Goal: Check status: Check status

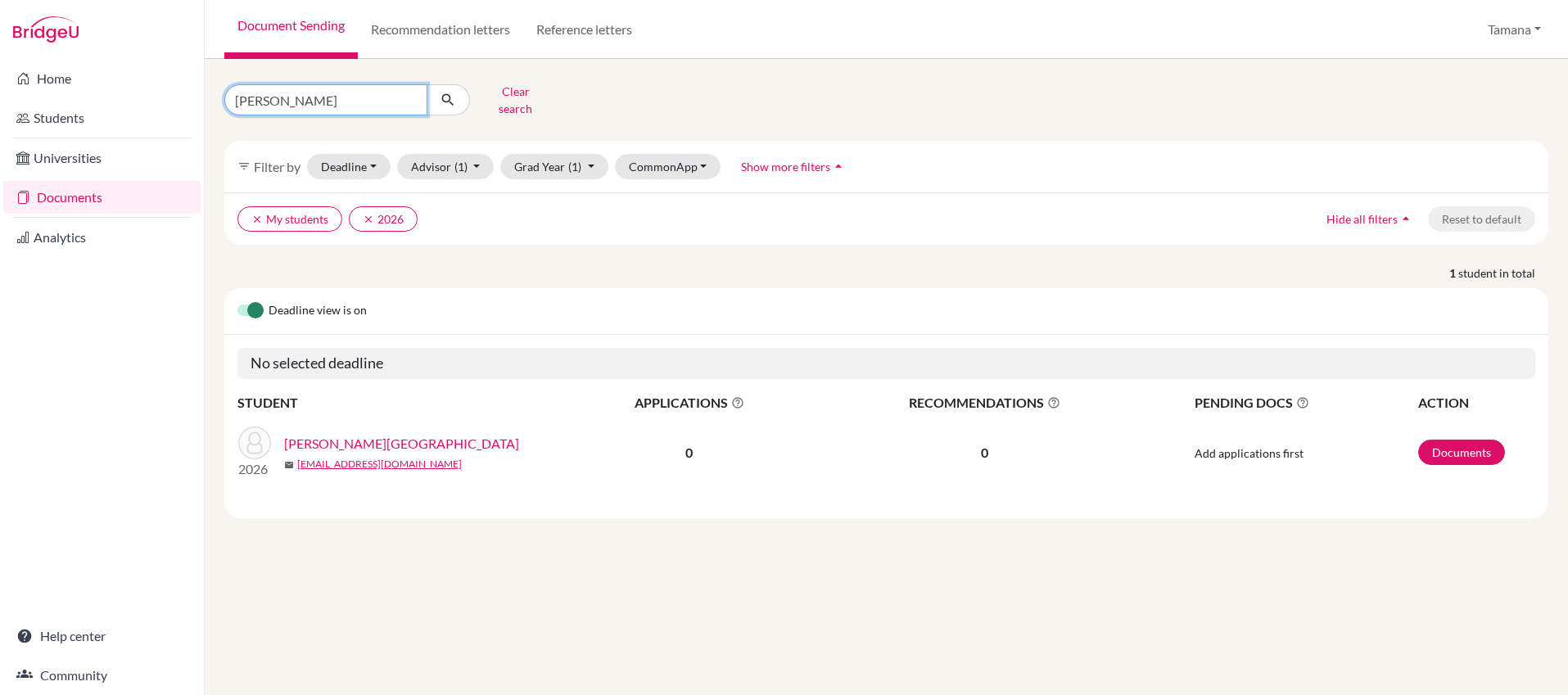
click at [337, 100] on input "varsha" at bounding box center [325, 99] width 203 height 31
type input "spencer"
click button "submit" at bounding box center [448, 99] width 43 height 31
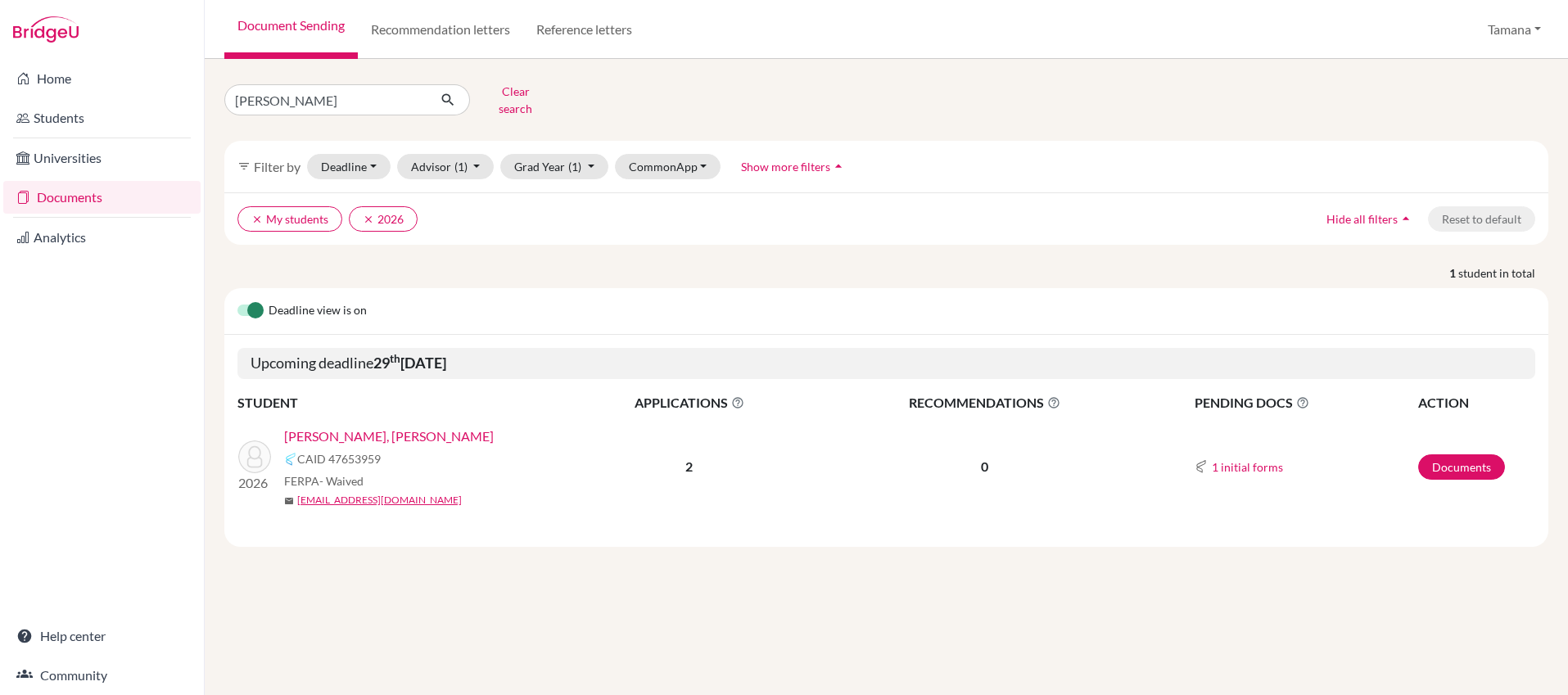
click at [371, 426] on link "[PERSON_NAME], [PERSON_NAME]" at bounding box center [388, 436] width 209 height 20
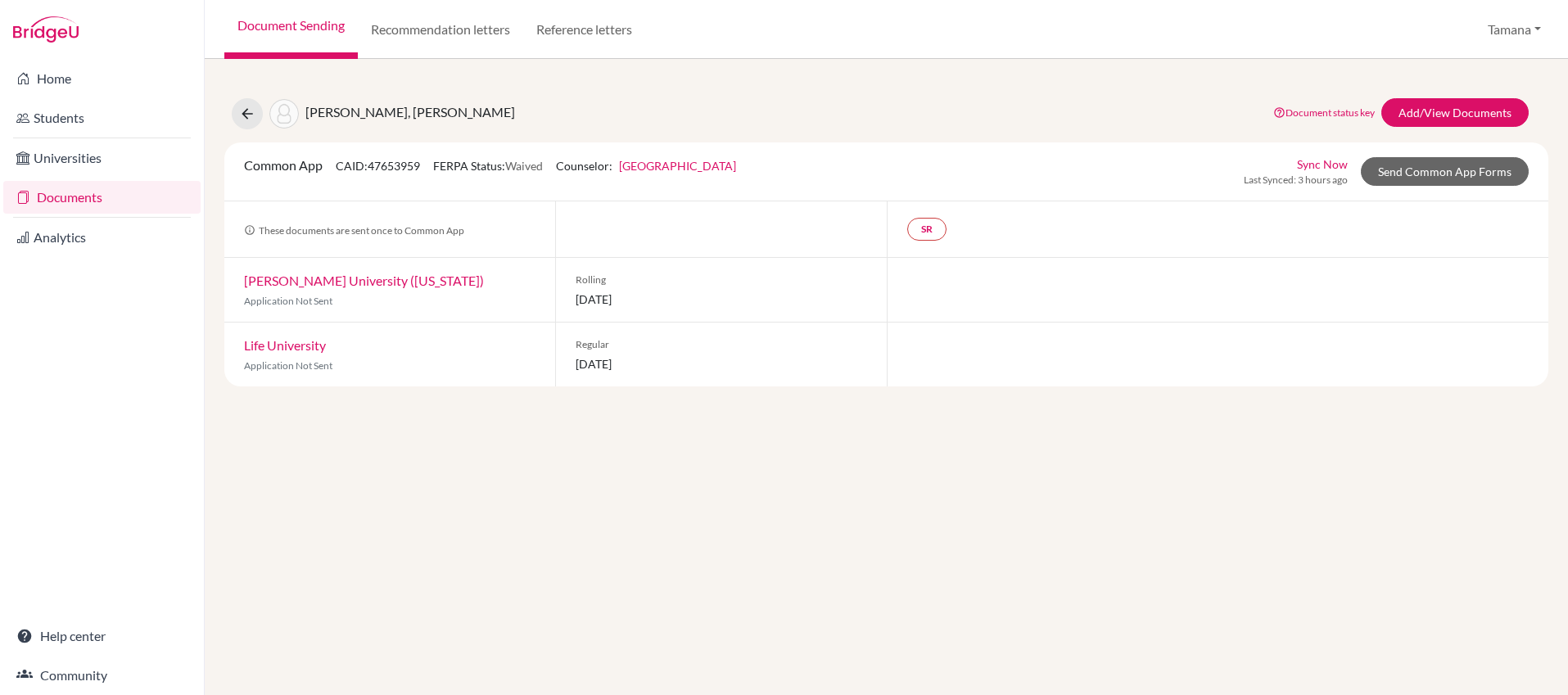
drag, startPoint x: 365, startPoint y: 376, endPoint x: 282, endPoint y: 385, distance: 83.5
click at [233, 388] on div "[PERSON_NAME], [PERSON_NAME] Document status key TR Requirement. Document not u…" at bounding box center [886, 377] width 1363 height 637
click at [345, 383] on div "Life University Application Not Sent" at bounding box center [389, 355] width 331 height 64
drag, startPoint x: 349, startPoint y: 372, endPoint x: 215, endPoint y: 346, distance: 136.5
click at [215, 346] on div "[PERSON_NAME], [PERSON_NAME] Document status key TR Requirement. Document not u…" at bounding box center [886, 377] width 1363 height 637
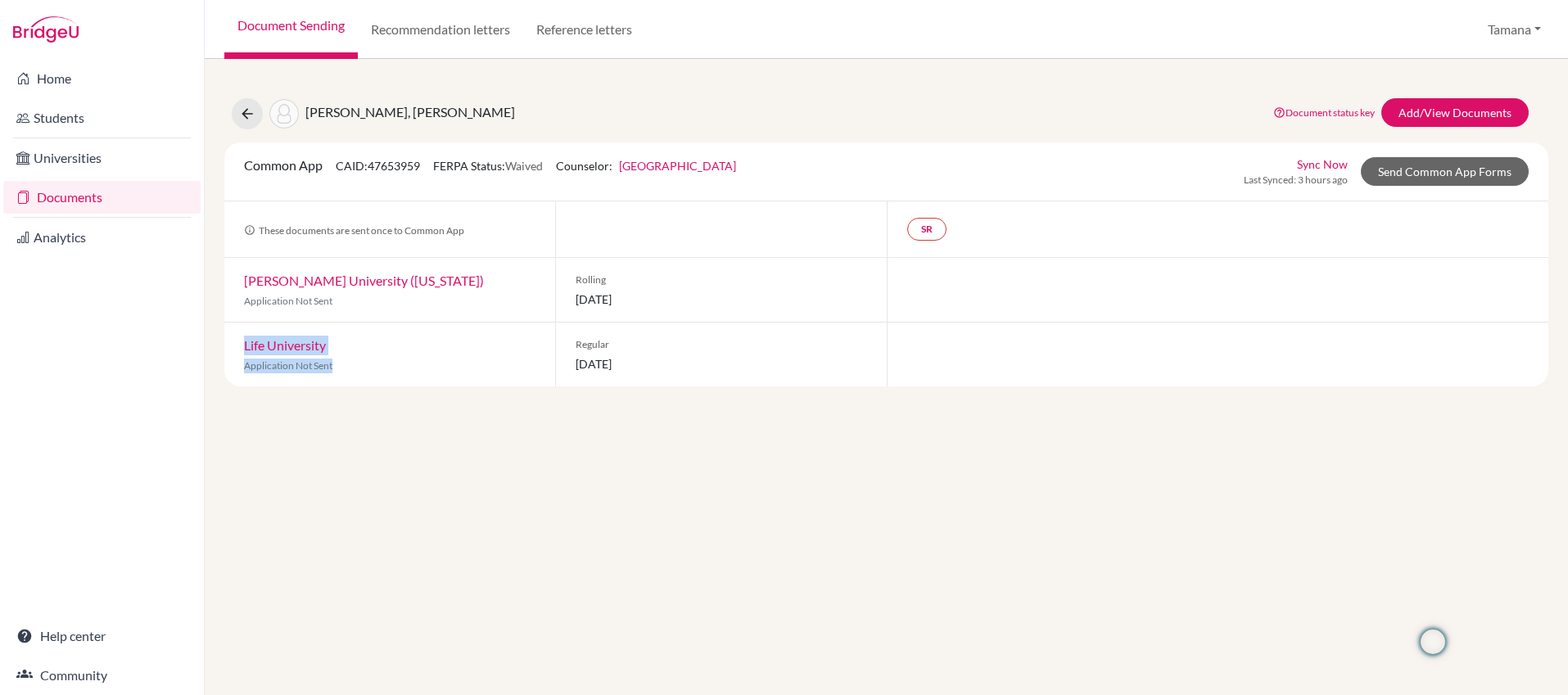
drag, startPoint x: 685, startPoint y: 313, endPoint x: 240, endPoint y: 290, distance: 445.6
click at [236, 287] on div "[PERSON_NAME] University ([US_STATE]) Application Not Sent Rolling [DATE]" at bounding box center [886, 290] width 1324 height 65
click at [370, 466] on div "[PERSON_NAME], [PERSON_NAME] Document status key TR Requirement. Document not u…" at bounding box center [886, 377] width 1363 height 637
drag, startPoint x: 637, startPoint y: 310, endPoint x: 234, endPoint y: 284, distance: 403.8
click at [234, 284] on div "[PERSON_NAME] University ([US_STATE]) Application Not Sent Rolling [DATE]" at bounding box center [886, 290] width 1324 height 65
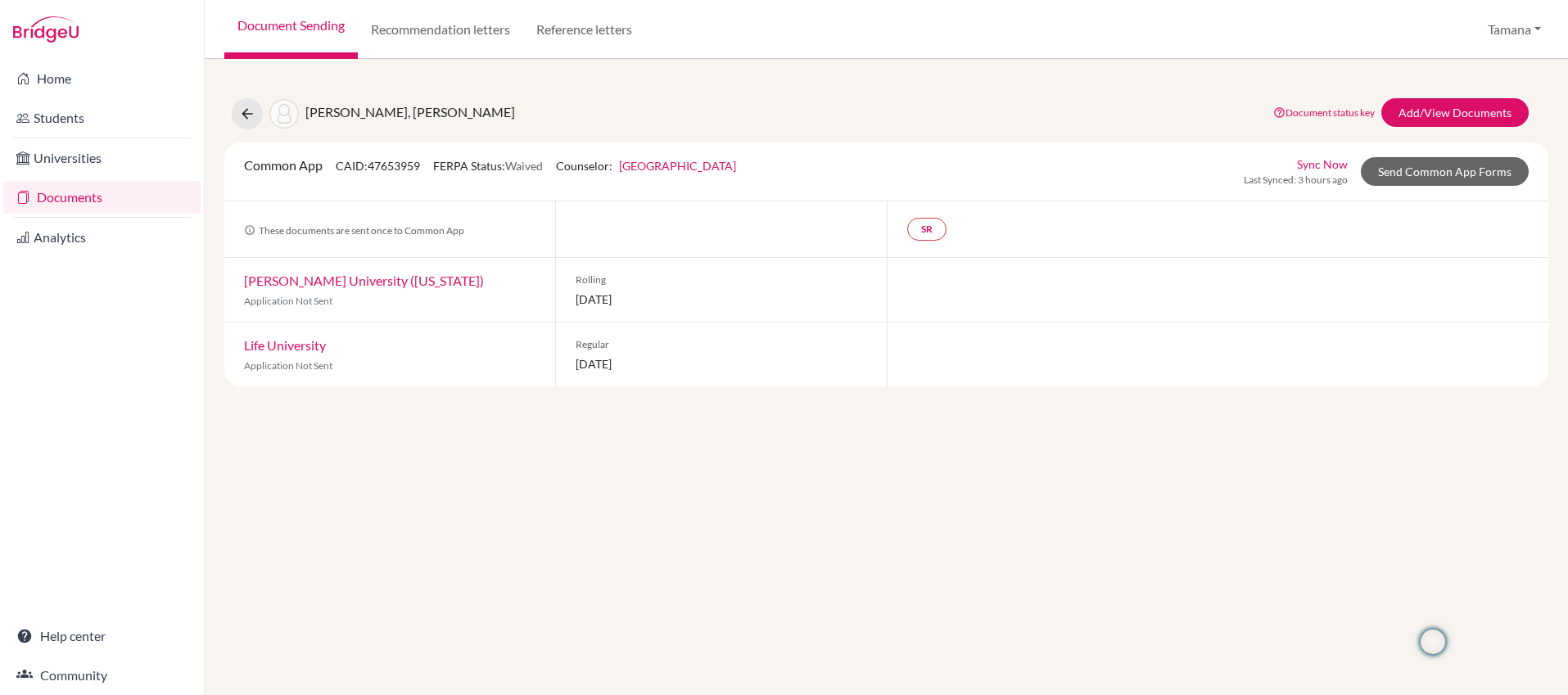
click at [370, 409] on div "[PERSON_NAME], [PERSON_NAME] Document status key TR Requirement. Document not u…" at bounding box center [886, 377] width 1363 height 637
drag, startPoint x: 339, startPoint y: 302, endPoint x: 200, endPoint y: 336, distance: 143.1
click at [192, 341] on div "Home Students Universities Documents Analytics Help center Community Document S…" at bounding box center [784, 347] width 1568 height 695
click at [357, 314] on div "[PERSON_NAME] University ([US_STATE]) Application Not Sent" at bounding box center [389, 290] width 331 height 64
drag, startPoint x: 340, startPoint y: 312, endPoint x: 224, endPoint y: 285, distance: 119.1
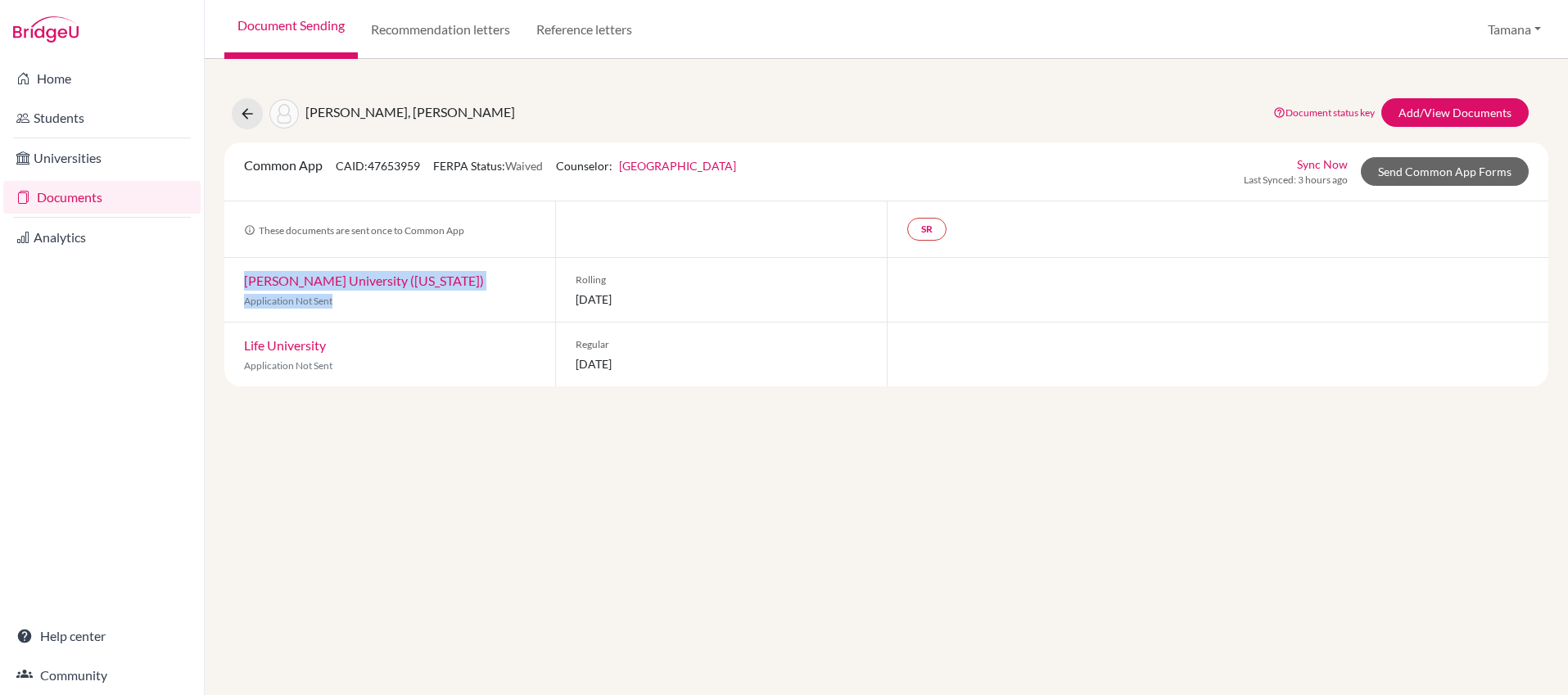
click at [224, 285] on div "[PERSON_NAME] University ([US_STATE]) Application Not Sent" at bounding box center [389, 290] width 331 height 64
click at [332, 473] on div "[PERSON_NAME], [PERSON_NAME] Document status key TR Requirement. Document not u…" at bounding box center [886, 377] width 1363 height 637
drag, startPoint x: 670, startPoint y: 302, endPoint x: 568, endPoint y: 285, distance: 103.4
click at [568, 285] on div "Rolling [DATE]" at bounding box center [720, 290] width 331 height 64
